Goal: Browse casually

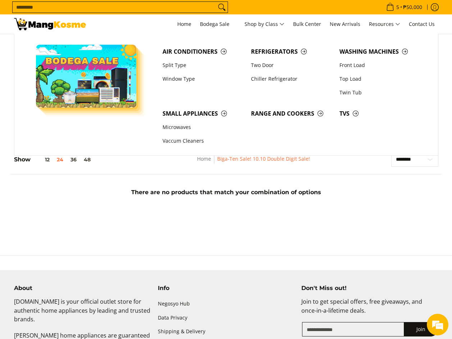
click at [283, 240] on section at bounding box center [226, 240] width 452 height 29
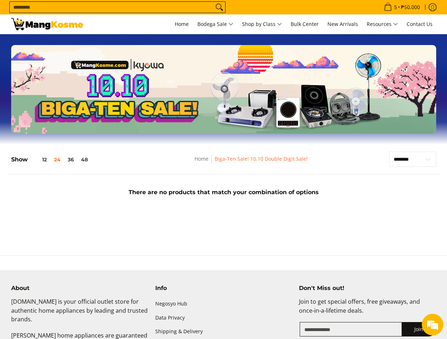
click at [289, 114] on div "Slideshow with text Display large images and promotional text" at bounding box center [223, 89] width 425 height 89
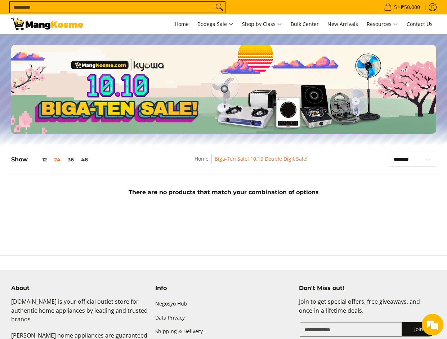
click at [349, 148] on div "**********" at bounding box center [223, 178] width 439 height 68
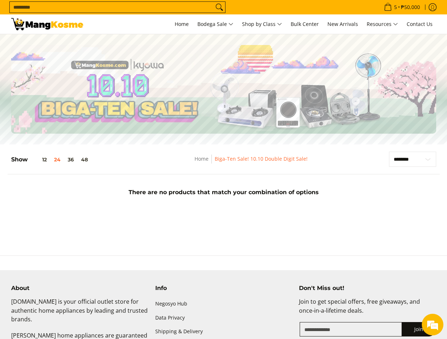
click at [351, 157] on nav "Home Biga-Ten Sale! 10.10 Double Digit Sale!" at bounding box center [251, 162] width 212 height 16
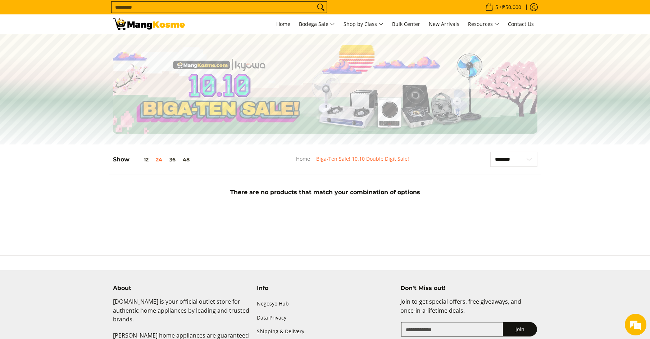
click at [446, 111] on div "Slideshow with text Display large images and promotional text" at bounding box center [325, 89] width 650 height 89
click at [573, 120] on div "Slideshow with text Display large images and promotional text" at bounding box center [325, 89] width 650 height 89
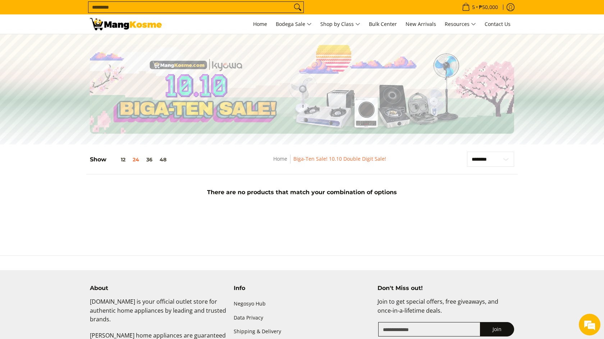
click at [566, 169] on section "**********" at bounding box center [302, 178] width 604 height 68
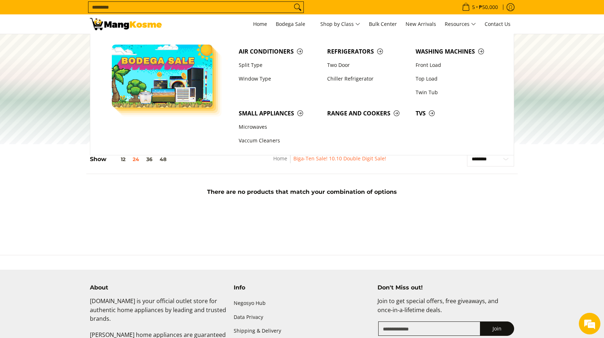
click at [189, 211] on div "**********" at bounding box center [302, 181] width 432 height 60
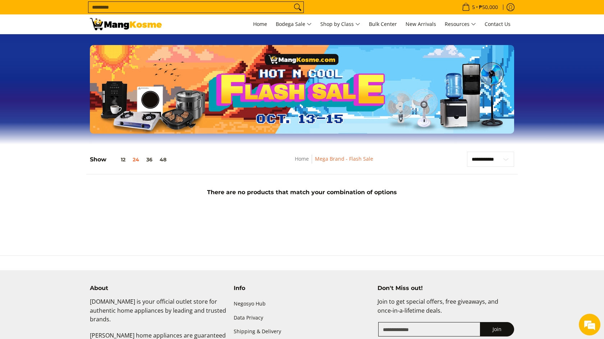
click at [538, 194] on section "**********" at bounding box center [302, 178] width 604 height 68
click at [453, 200] on div "There are no products that match your combination of options" at bounding box center [302, 191] width 432 height 20
click at [563, 180] on section "**********" at bounding box center [302, 178] width 604 height 68
click at [491, 218] on main "Slideshow with text Display large images and promotional text Skip to Main Cont…" at bounding box center [302, 130] width 604 height 192
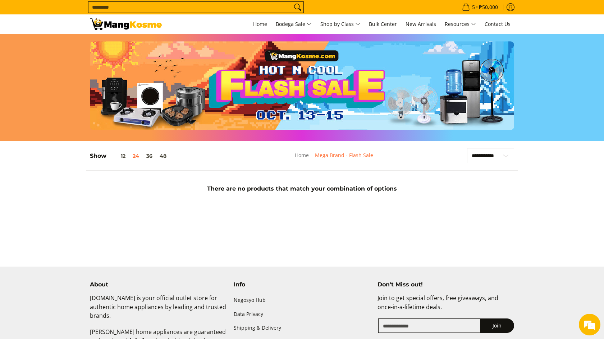
scroll to position [3, 0]
click at [358, 219] on main "Slideshow with text Display large images and promotional text Skip to Main Cont…" at bounding box center [302, 127] width 604 height 192
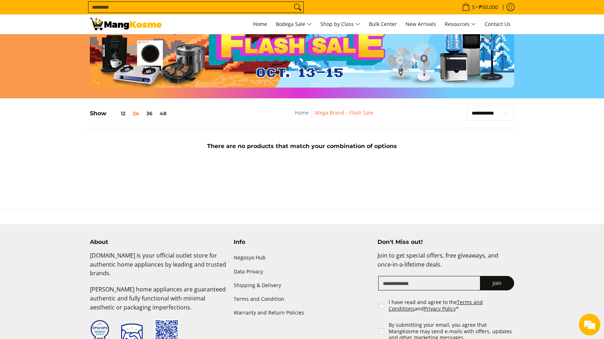
scroll to position [0, 0]
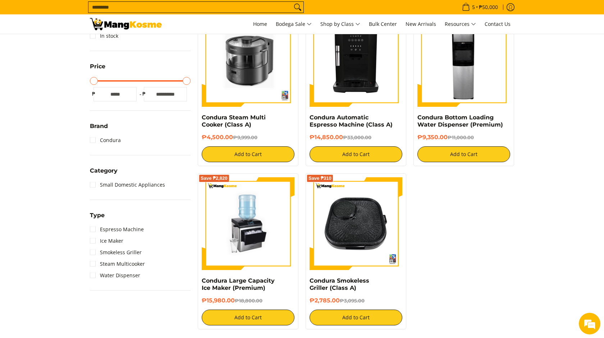
click at [552, 147] on section "**********" at bounding box center [302, 155] width 604 height 364
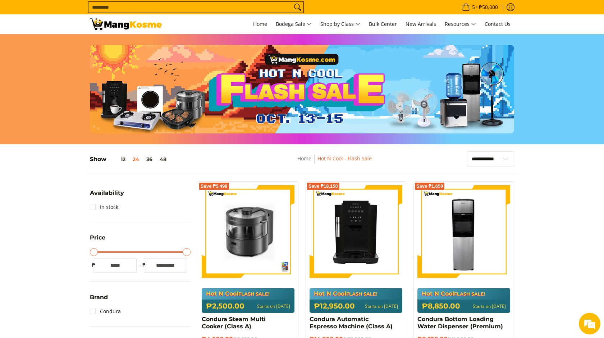
scroll to position [0, 0]
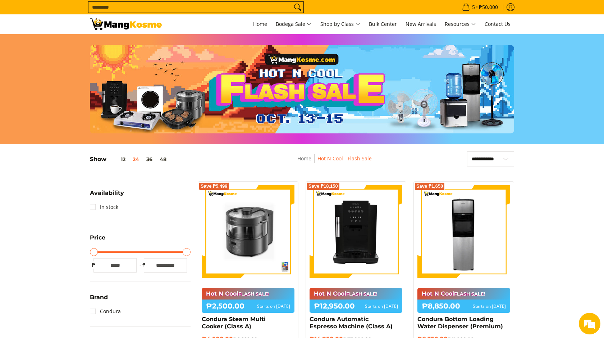
scroll to position [2, 0]
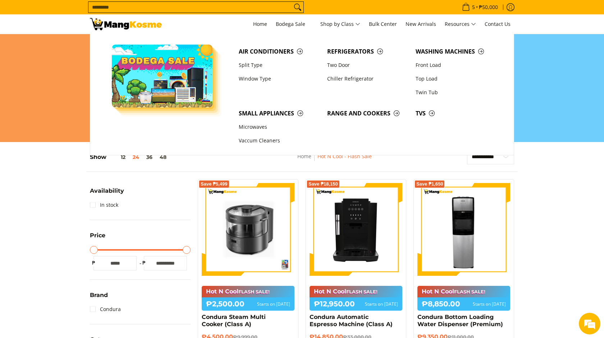
drag, startPoint x: 580, startPoint y: 181, endPoint x: 578, endPoint y: 177, distance: 5.2
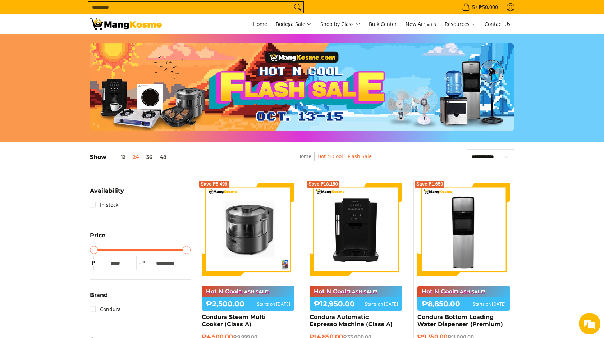
scroll to position [3, 0]
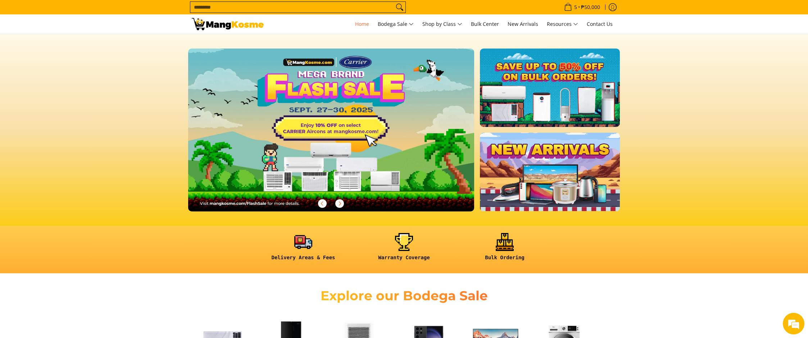
drag, startPoint x: 649, startPoint y: 83, endPoint x: 476, endPoint y: 87, distance: 173.1
click at [645, 83] on section at bounding box center [404, 130] width 808 height 192
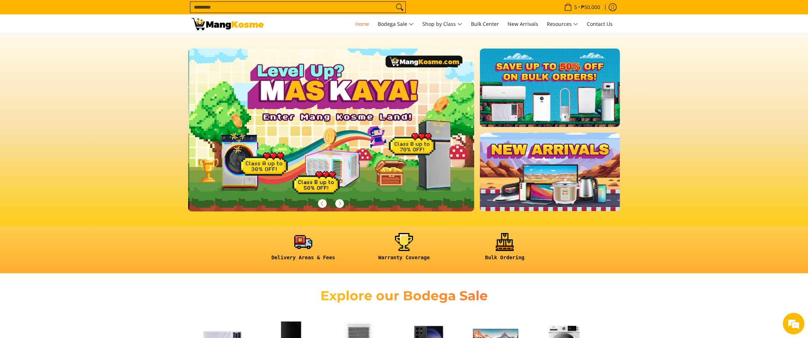
scroll to position [0, 286]
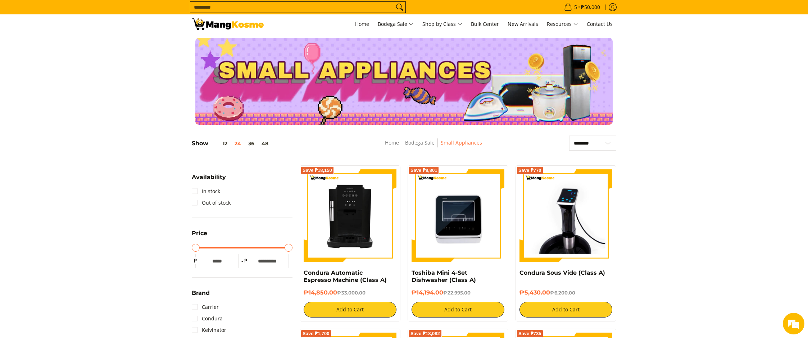
click at [235, 22] on img at bounding box center [228, 24] width 72 height 12
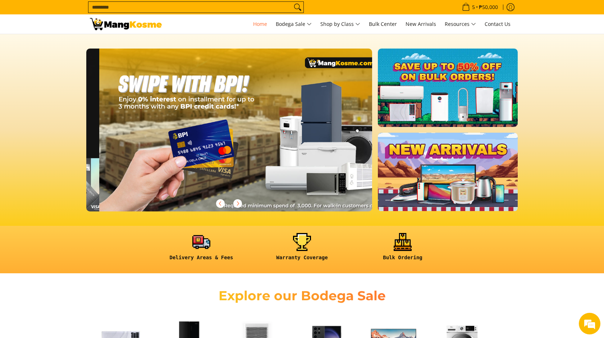
scroll to position [0, 858]
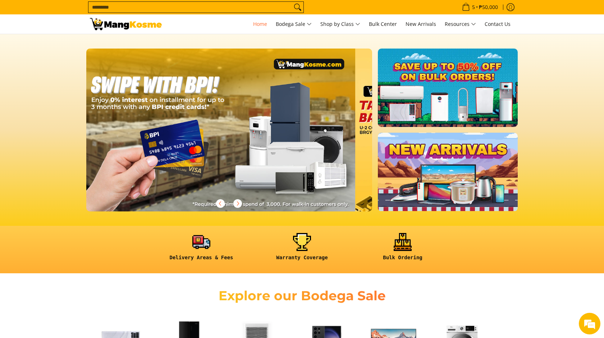
drag, startPoint x: 323, startPoint y: 178, endPoint x: 316, endPoint y: 177, distance: 7.6
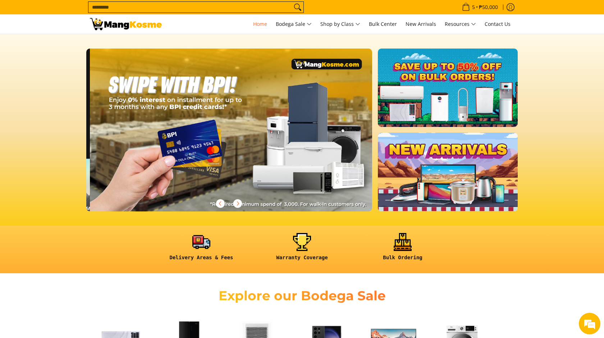
drag, startPoint x: 304, startPoint y: 170, endPoint x: 313, endPoint y: 170, distance: 9.4
click at [313, 170] on img at bounding box center [233, 130] width 286 height 163
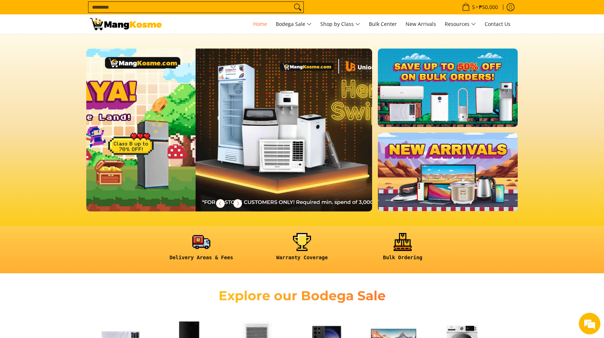
drag, startPoint x: 273, startPoint y: 167, endPoint x: 320, endPoint y: 168, distance: 47.1
click at [310, 167] on img at bounding box center [342, 130] width 292 height 166
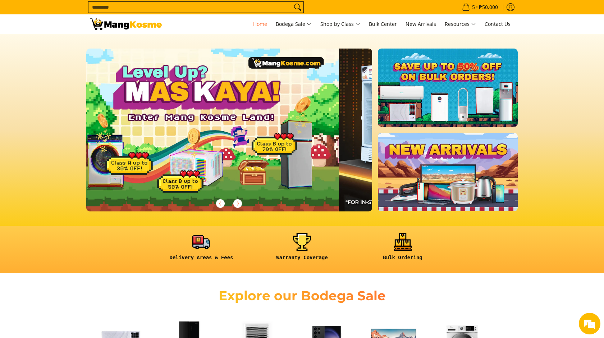
drag, startPoint x: 270, startPoint y: 169, endPoint x: 363, endPoint y: 169, distance: 92.5
click at [358, 169] on div at bounding box center [485, 130] width 1430 height 163
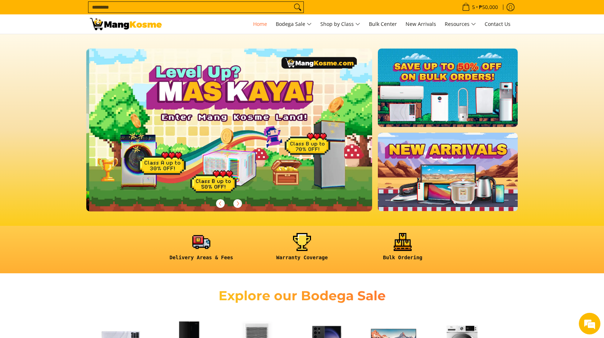
click at [553, 138] on span at bounding box center [552, 131] width 13 height 13
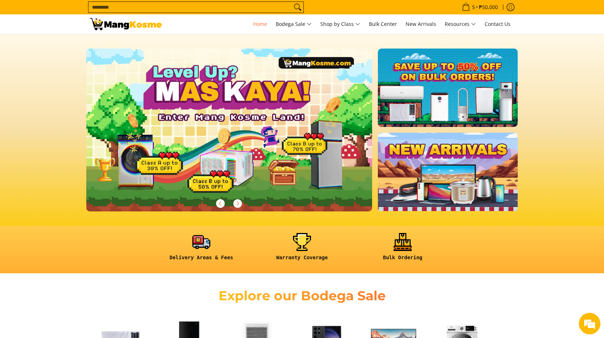
scroll to position [0, 1144]
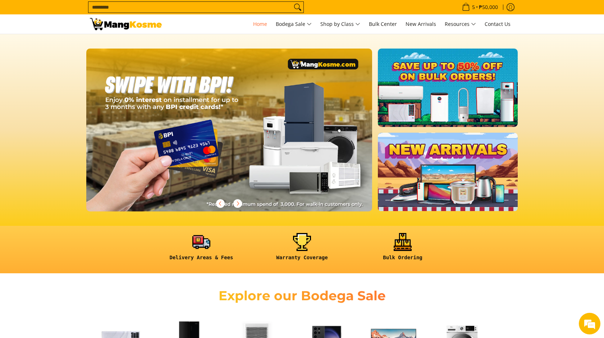
scroll to position [0, 1144]
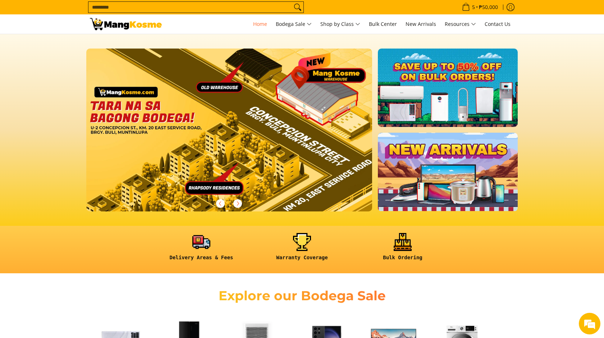
click at [543, 221] on section at bounding box center [302, 130] width 604 height 192
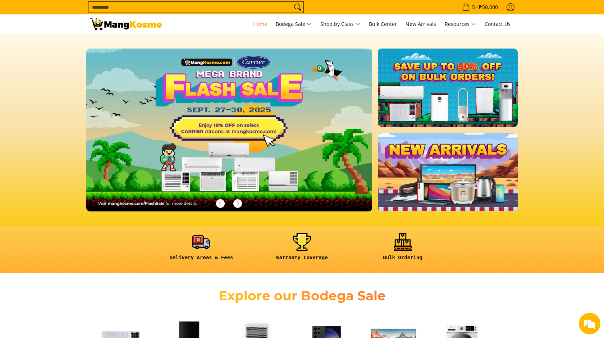
scroll to position [0, 0]
drag, startPoint x: 561, startPoint y: 103, endPoint x: 527, endPoint y: 100, distance: 33.6
click at [561, 104] on section at bounding box center [302, 130] width 604 height 192
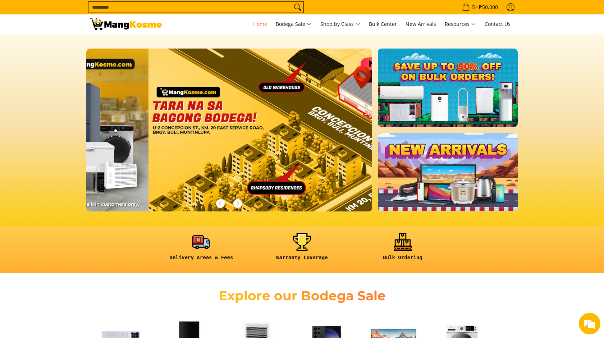
scroll to position [0, 1144]
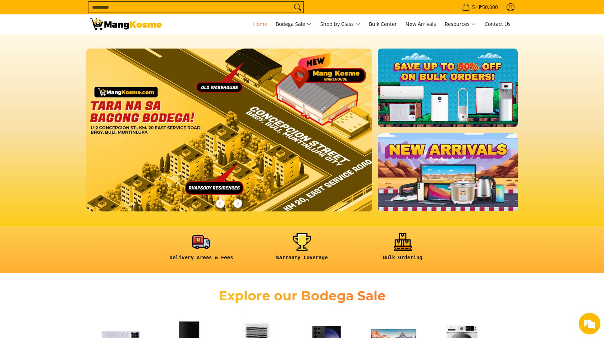
click at [552, 139] on section at bounding box center [302, 130] width 604 height 192
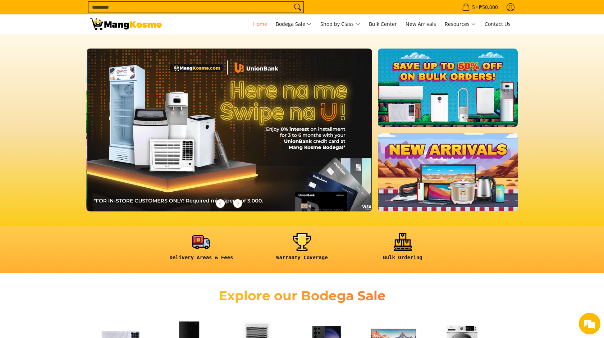
scroll to position [0, 572]
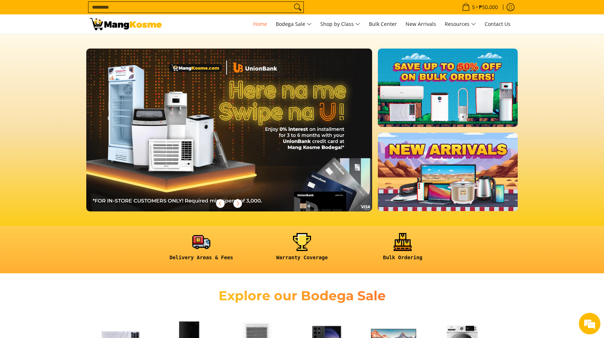
drag, startPoint x: 544, startPoint y: 94, endPoint x: 518, endPoint y: 94, distance: 25.2
click at [544, 94] on section at bounding box center [302, 130] width 604 height 192
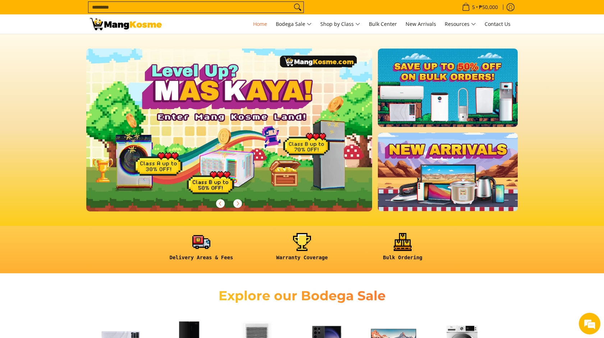
scroll to position [0, 286]
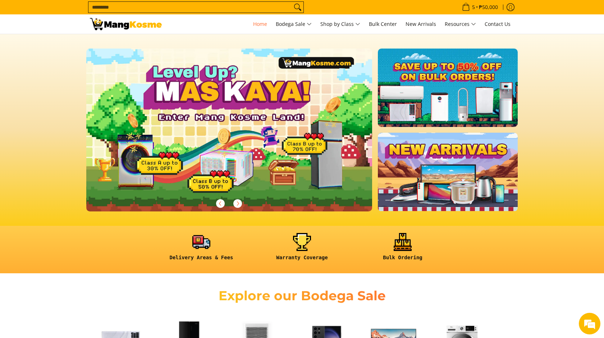
click at [548, 97] on section at bounding box center [302, 130] width 604 height 192
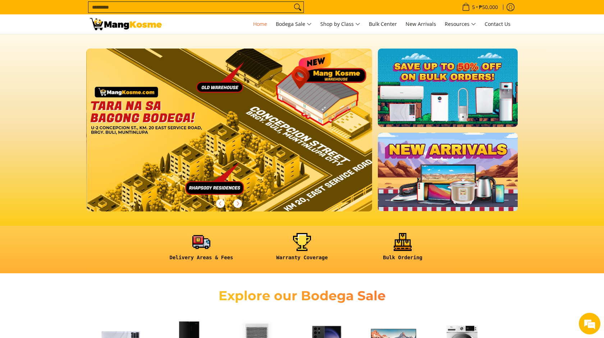
scroll to position [0, 1144]
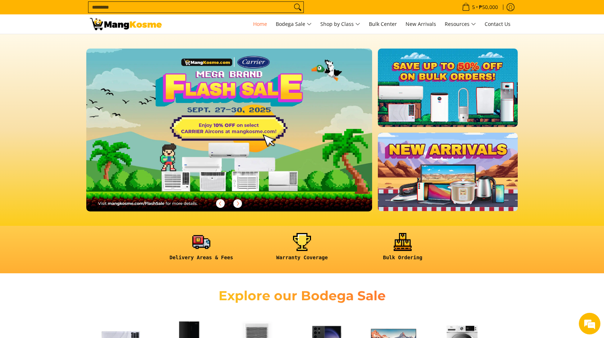
drag, startPoint x: 419, startPoint y: 97, endPoint x: 431, endPoint y: 92, distance: 12.6
click at [419, 96] on img at bounding box center [448, 88] width 143 height 80
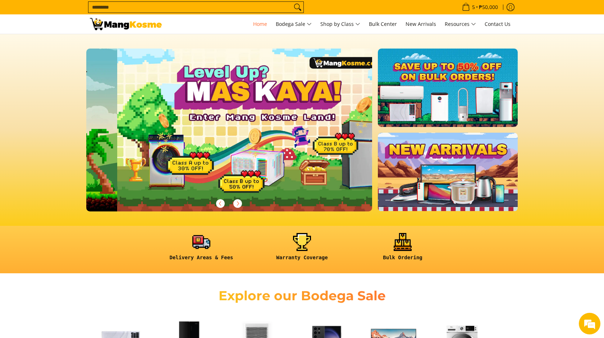
scroll to position [0, 286]
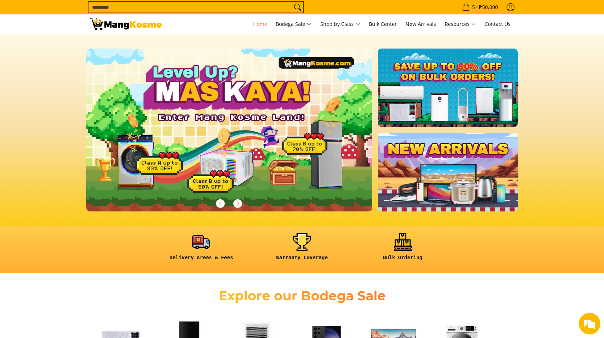
click at [479, 177] on img at bounding box center [448, 172] width 143 height 80
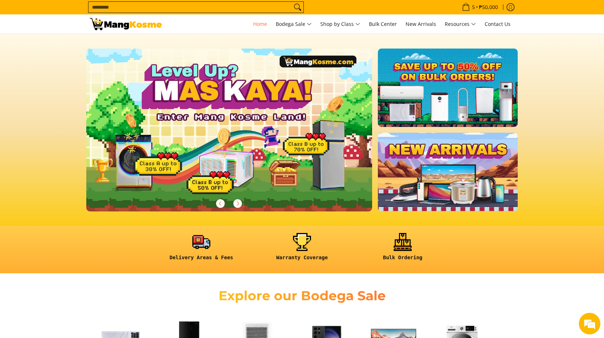
click at [231, 138] on img at bounding box center [229, 130] width 292 height 166
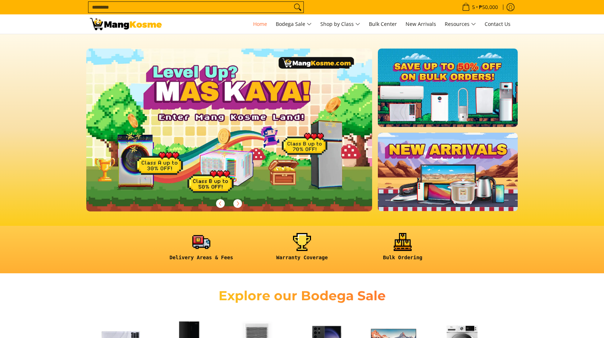
click at [566, 122] on section at bounding box center [302, 130] width 604 height 192
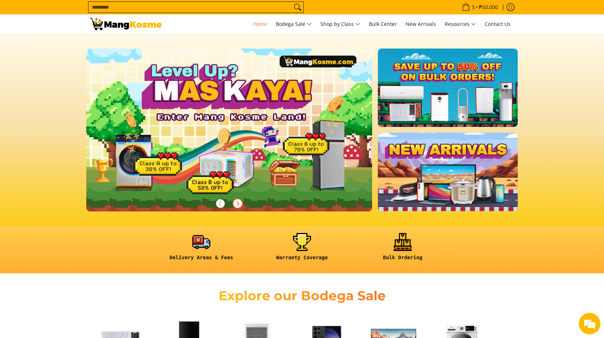
click at [239, 203] on icon "Next" at bounding box center [238, 203] width 2 height 4
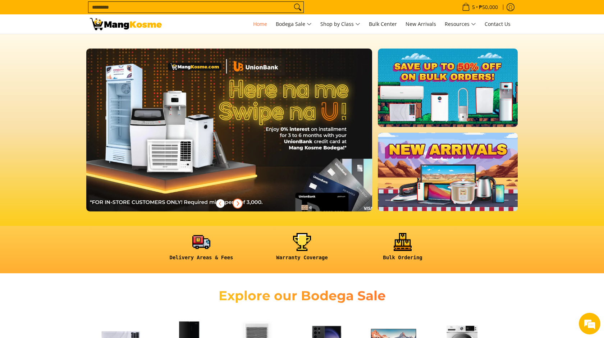
click at [239, 204] on icon "Next" at bounding box center [238, 204] width 6 height 6
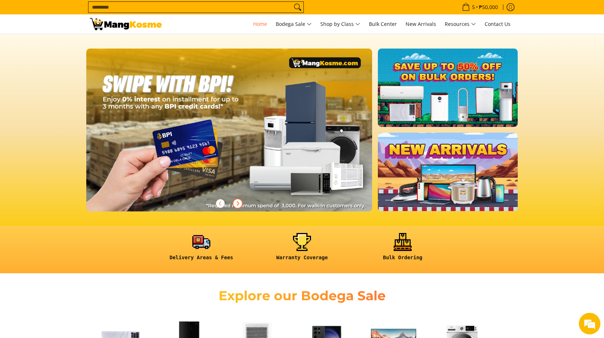
click at [239, 204] on icon "Next" at bounding box center [238, 204] width 6 height 6
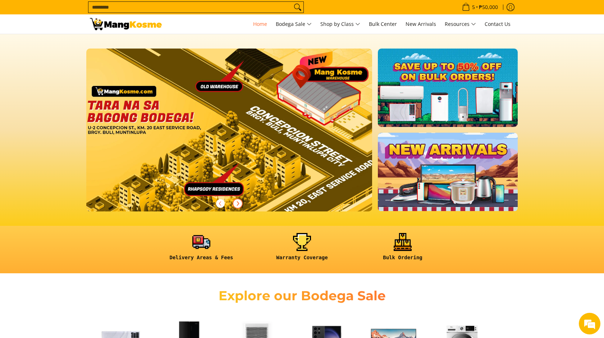
click at [239, 204] on icon "Next" at bounding box center [238, 204] width 6 height 6
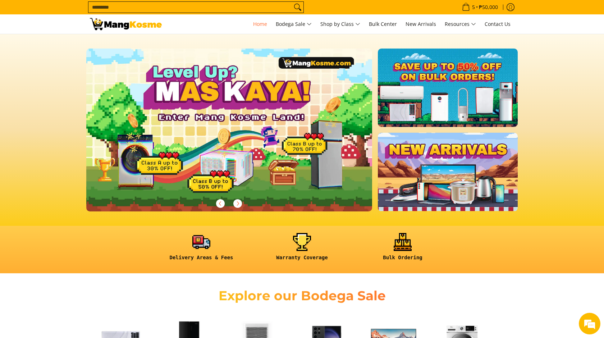
click at [525, 99] on div at bounding box center [302, 130] width 446 height 163
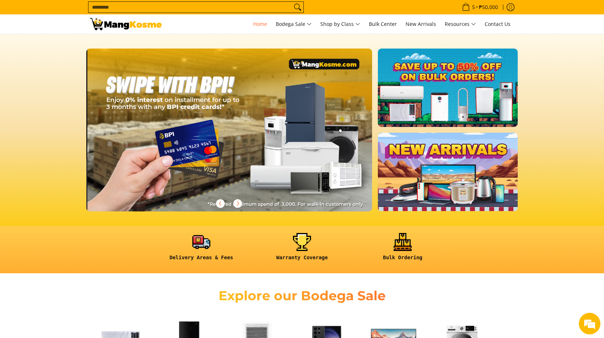
scroll to position [0, 572]
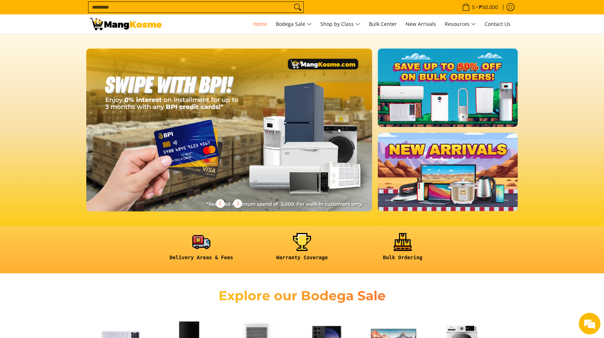
click at [568, 107] on section at bounding box center [302, 130] width 604 height 192
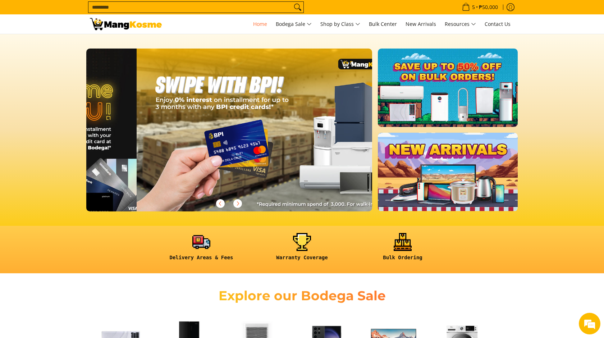
drag, startPoint x: 244, startPoint y: 167, endPoint x: 137, endPoint y: 170, distance: 106.9
click at [164, 169] on div at bounding box center [137, 130] width 1144 height 163
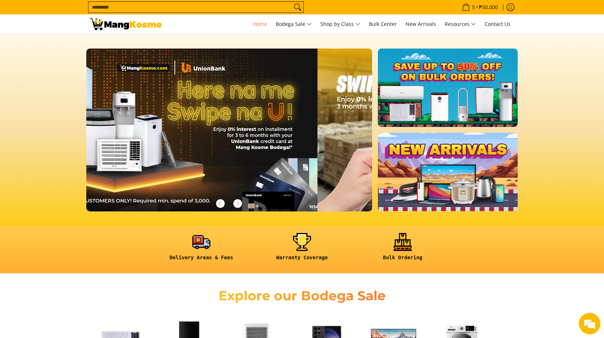
scroll to position [0, 53]
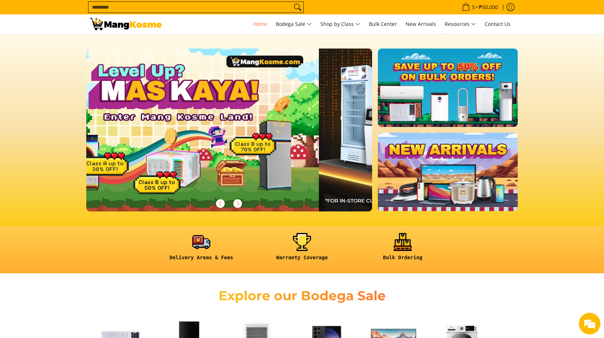
drag, startPoint x: 149, startPoint y: 169, endPoint x: 344, endPoint y: 166, distance: 195.4
click at [330, 167] on div at bounding box center [605, 130] width 1144 height 163
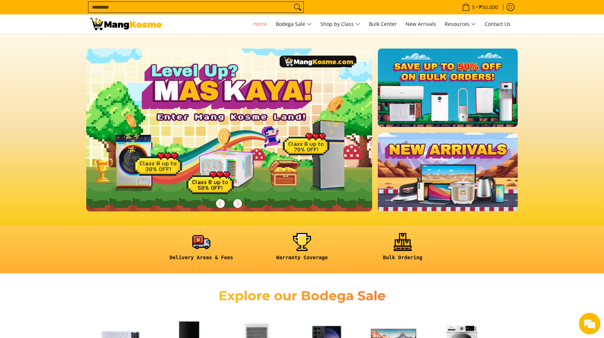
scroll to position [0, 43]
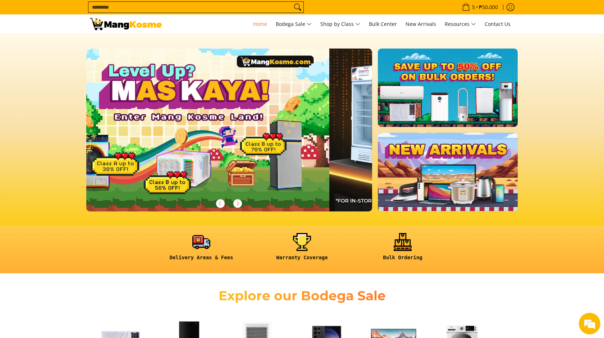
drag, startPoint x: 277, startPoint y: 127, endPoint x: 264, endPoint y: 129, distance: 13.0
click at [264, 129] on img at bounding box center [187, 130] width 292 height 166
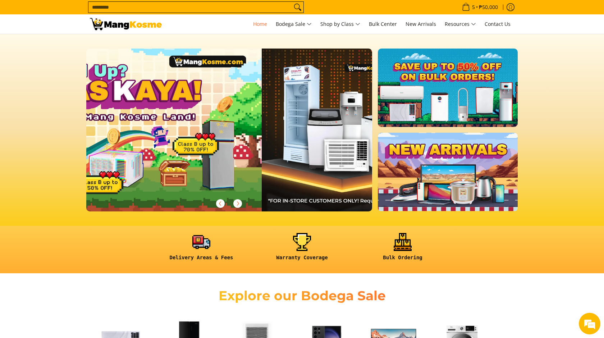
drag, startPoint x: 294, startPoint y: 115, endPoint x: 175, endPoint y: 119, distance: 119.1
click at [196, 118] on div at bounding box center [548, 130] width 1144 height 163
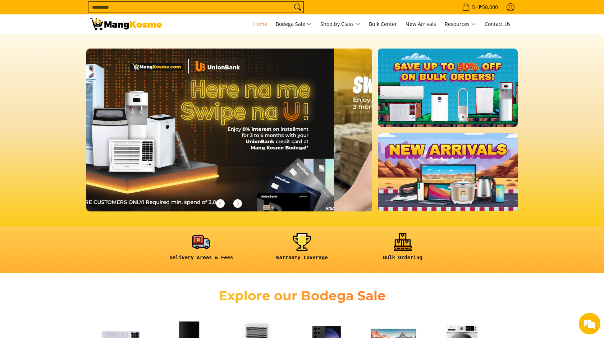
scroll to position [0, 286]
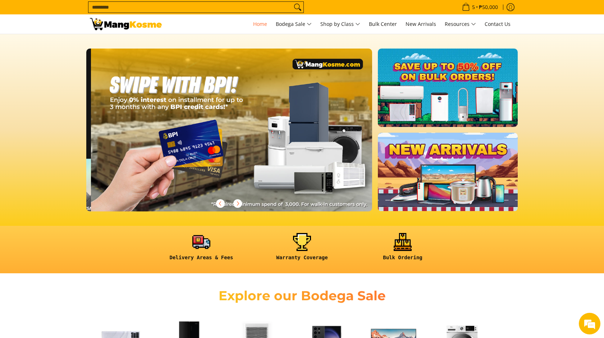
drag, startPoint x: 272, startPoint y: 125, endPoint x: 165, endPoint y: 126, distance: 106.5
click at [181, 127] on div at bounding box center [91, 130] width 1144 height 163
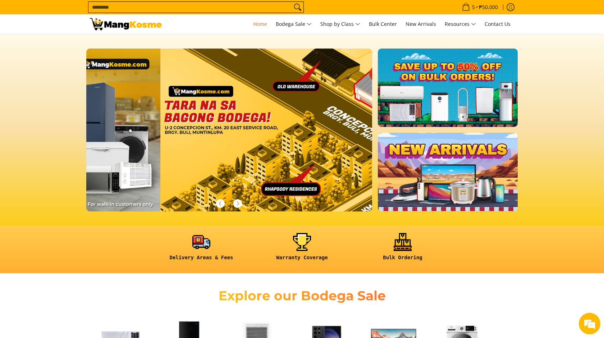
drag, startPoint x: 207, startPoint y: 128, endPoint x: 135, endPoint y: 128, distance: 72.7
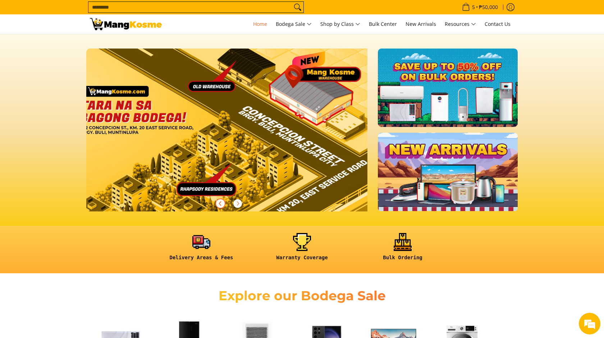
click at [221, 207] on icon "Previous" at bounding box center [221, 204] width 6 height 6
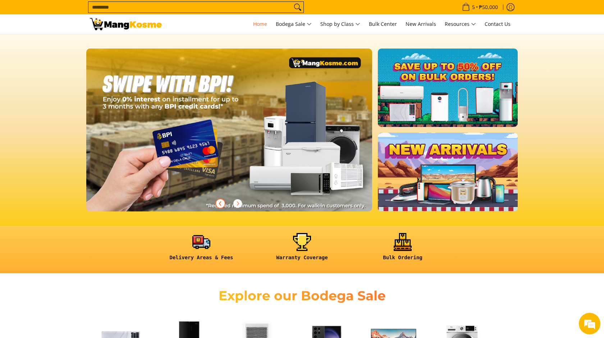
click at [220, 205] on icon "Previous" at bounding box center [220, 203] width 2 height 4
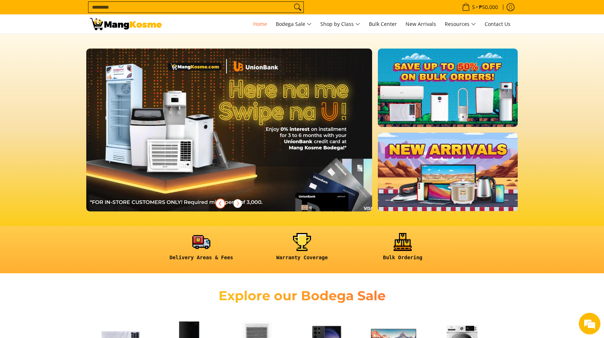
click at [220, 205] on icon "Previous" at bounding box center [220, 203] width 2 height 4
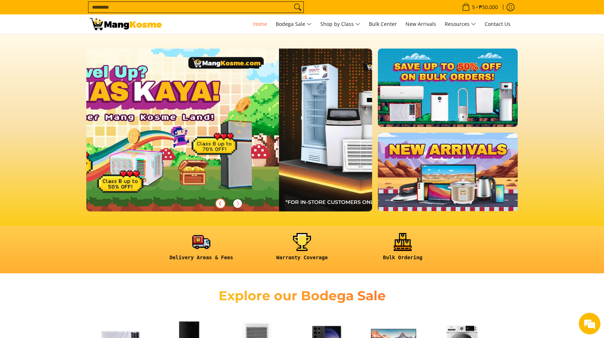
scroll to position [0, 0]
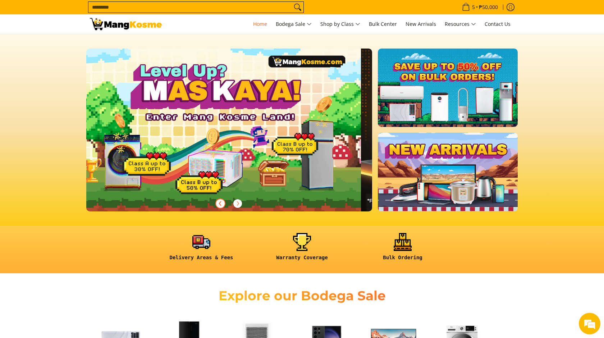
drag, startPoint x: 254, startPoint y: 141, endPoint x: 272, endPoint y: 144, distance: 18.2
click at [271, 143] on img at bounding box center [218, 130] width 292 height 166
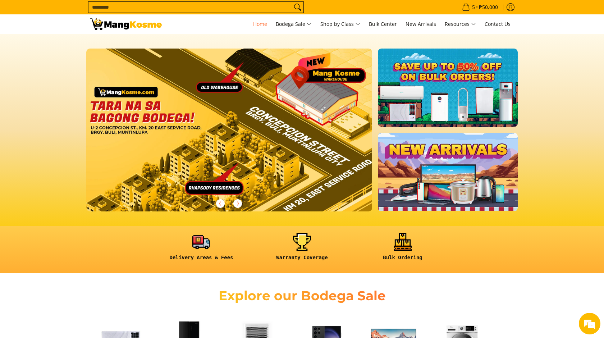
scroll to position [0, 858]
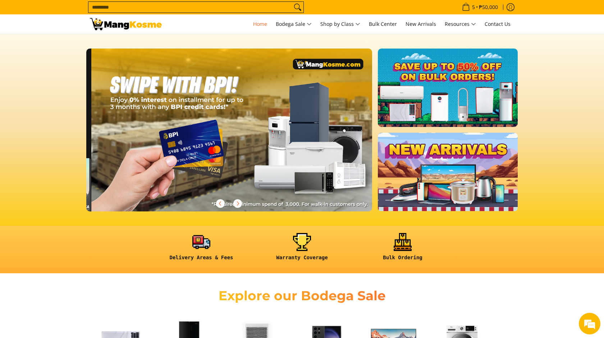
scroll to position [0, 572]
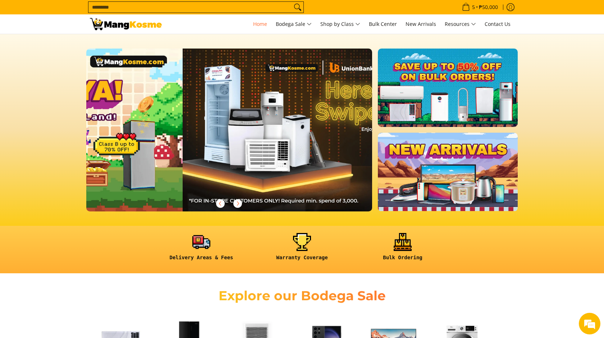
scroll to position [0, 41]
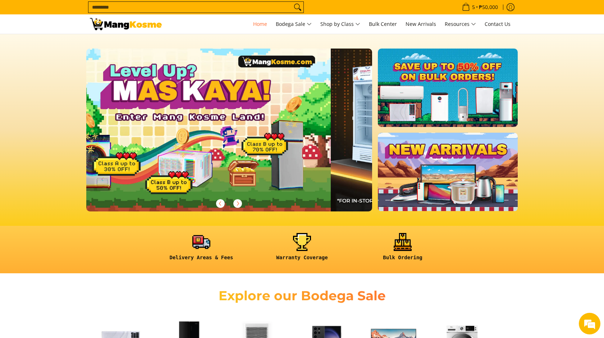
drag, startPoint x: 258, startPoint y: 113, endPoint x: 348, endPoint y: 119, distance: 90.5
click at [331, 119] on img at bounding box center [474, 130] width 286 height 163
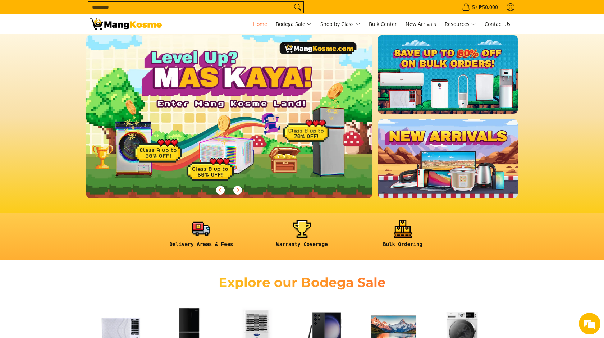
scroll to position [0, 0]
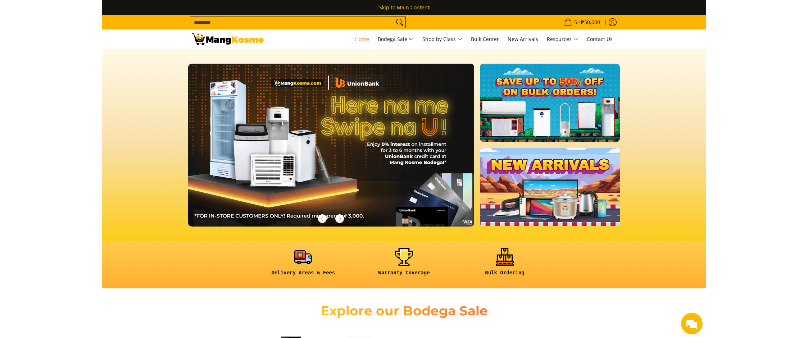
scroll to position [0, 286]
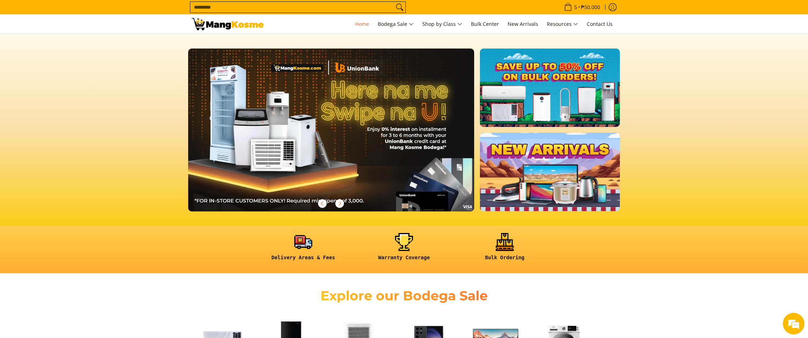
click at [604, 94] on section at bounding box center [404, 130] width 808 height 192
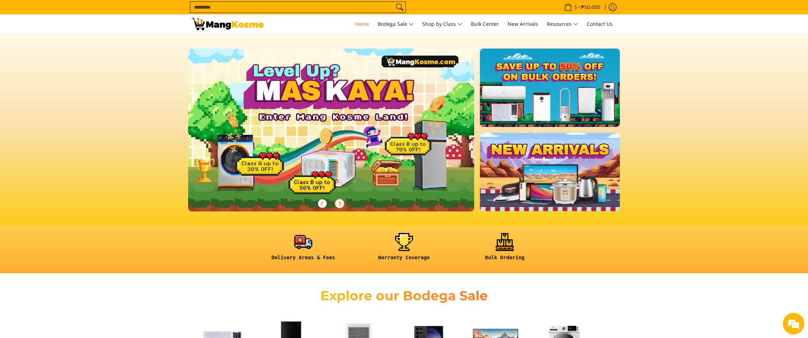
click at [339, 207] on span "Next" at bounding box center [339, 203] width 9 height 9
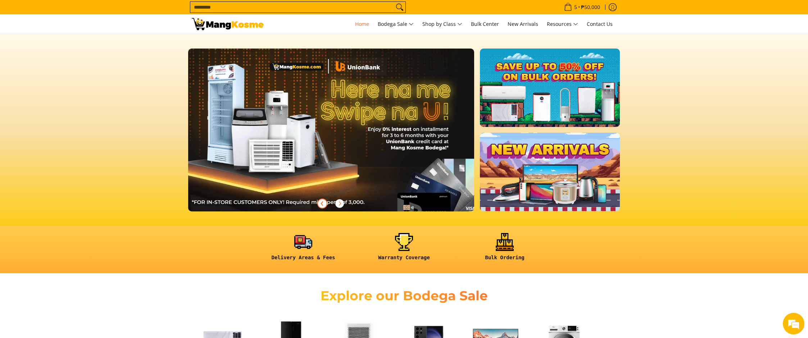
click at [326, 203] on span "Previous" at bounding box center [322, 203] width 9 height 9
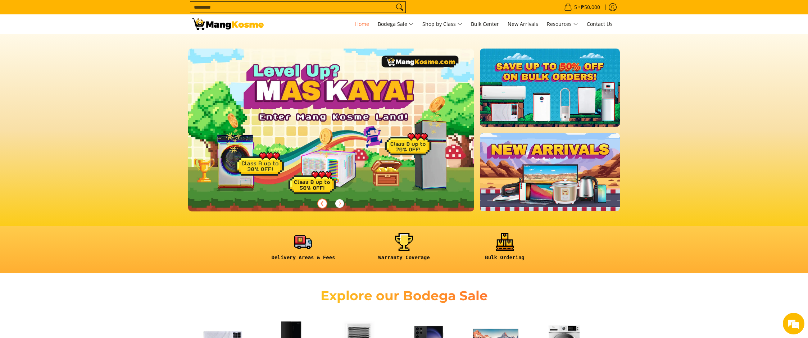
click at [326, 203] on span "Previous" at bounding box center [322, 203] width 9 height 9
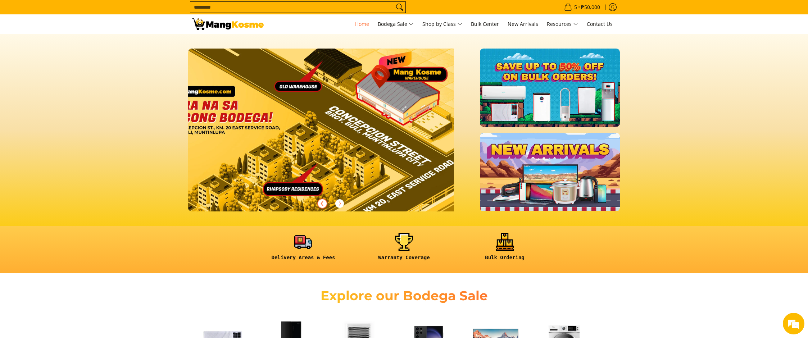
click at [327, 203] on span "Previous" at bounding box center [322, 203] width 9 height 9
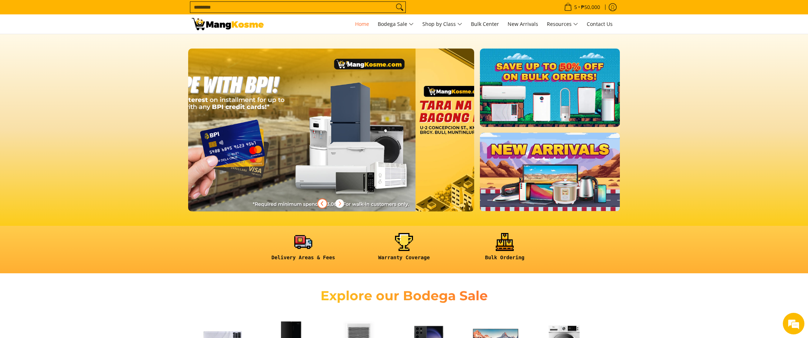
click at [327, 203] on span "Previous" at bounding box center [322, 203] width 9 height 9
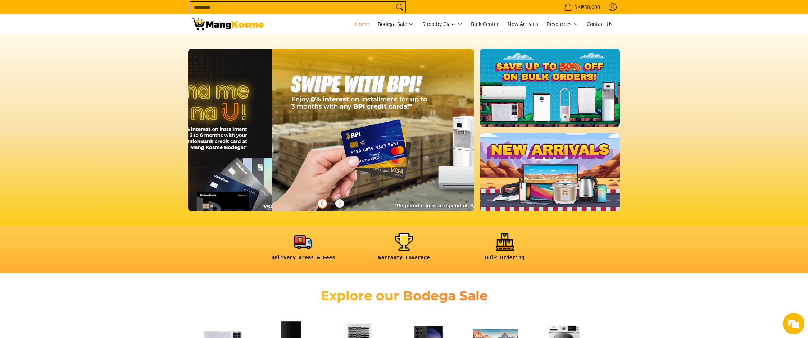
click at [327, 203] on span "Previous" at bounding box center [322, 203] width 9 height 9
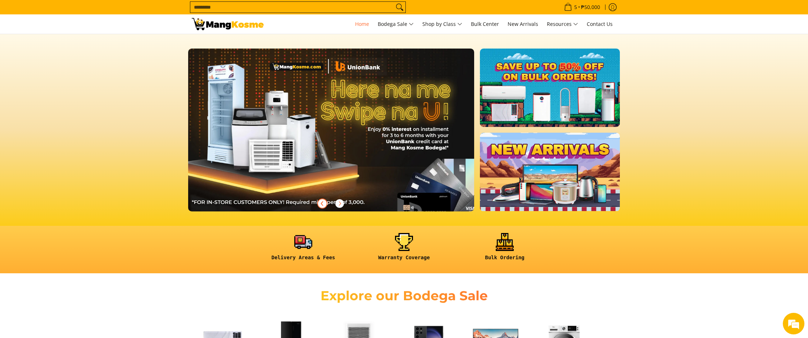
click at [326, 204] on span "Previous" at bounding box center [322, 203] width 9 height 9
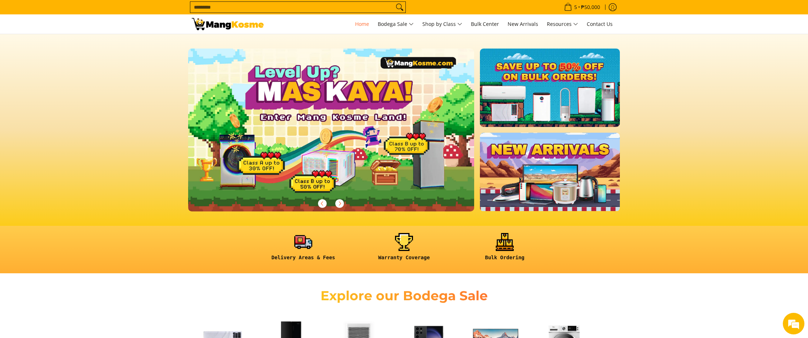
click at [729, 199] on section at bounding box center [404, 130] width 808 height 192
